Goal: Check status

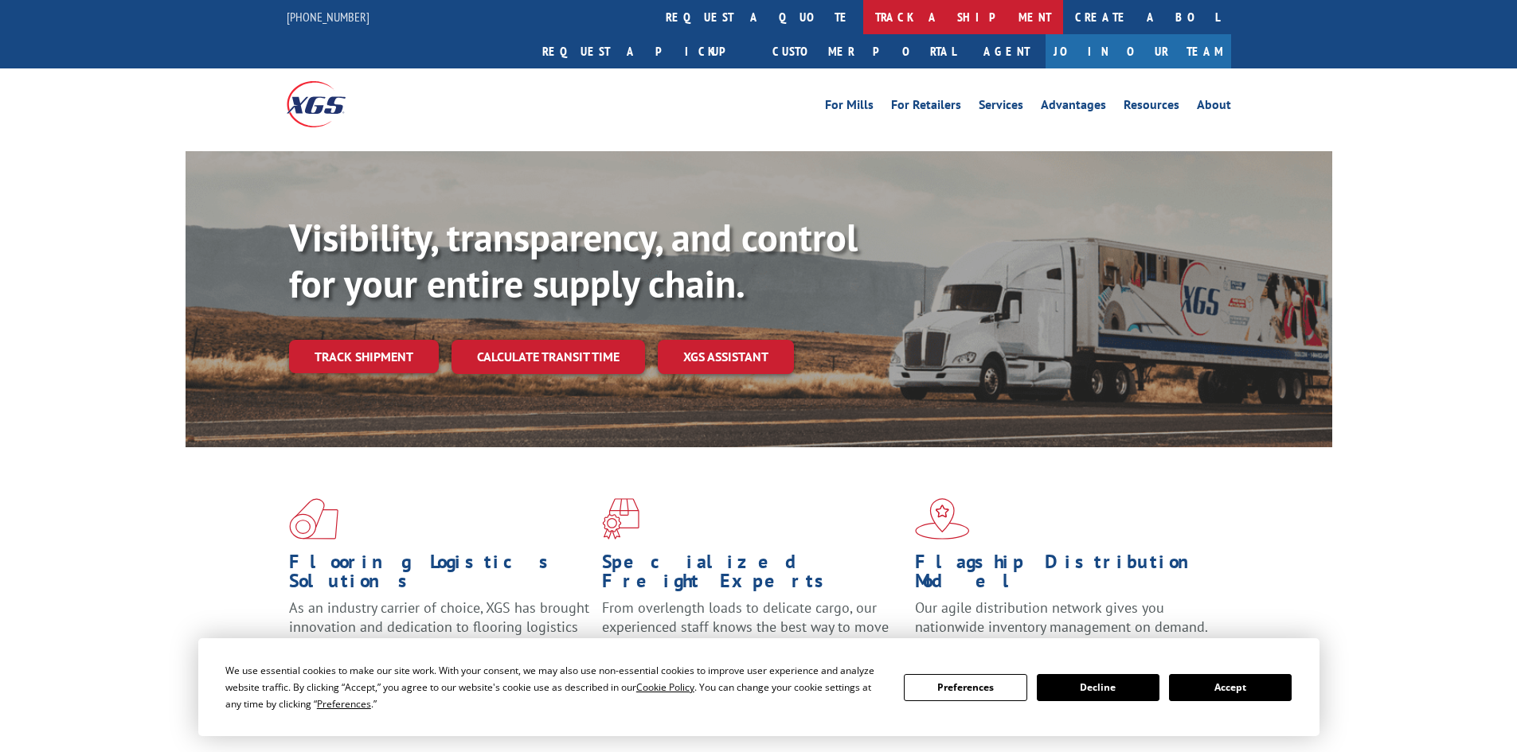
click at [863, 18] on link "track a shipment" at bounding box center [963, 17] width 200 height 34
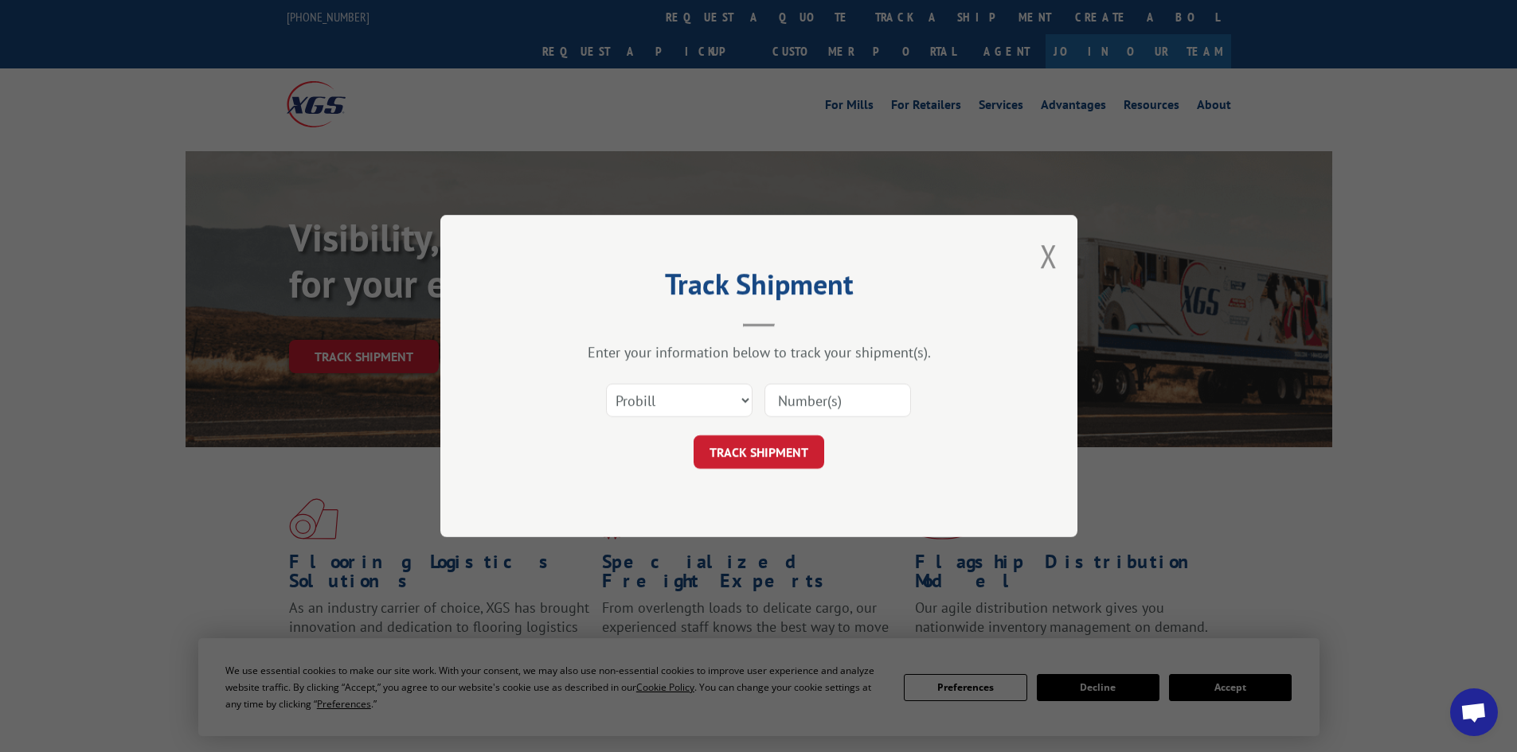
paste input "17674598"
click at [810, 397] on input at bounding box center [837, 400] width 146 height 33
type input "17674598"
click at [791, 447] on button "TRACK SHIPMENT" at bounding box center [758, 452] width 131 height 33
